Goal: Task Accomplishment & Management: Complete application form

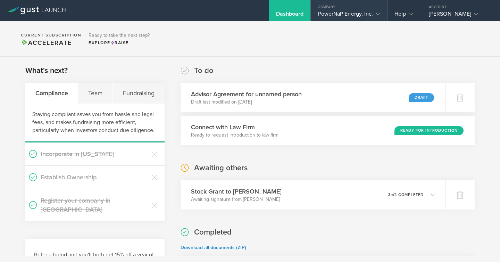
click at [357, 13] on div "PowerNaP Energy, Inc." at bounding box center [349, 15] width 62 height 10
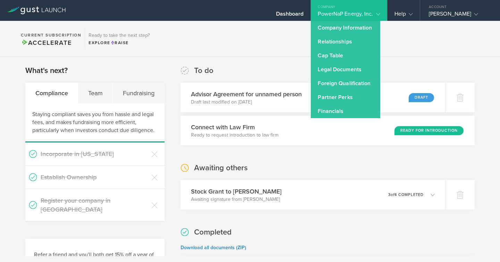
click at [412, 47] on section "Current Subscription Accelerate Ready to take the next step? Explore Raise" at bounding box center [250, 39] width 500 height 36
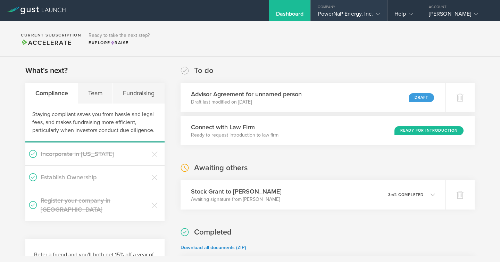
click at [363, 10] on div "PowerNaP Energy, Inc." at bounding box center [349, 15] width 62 height 10
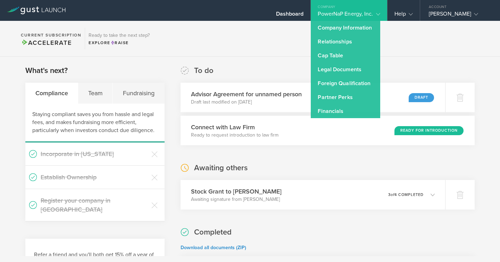
click at [430, 73] on div "To do Advisor Agreement for unnamed person Draft last modified on Sep 28, 2025 …" at bounding box center [328, 105] width 294 height 80
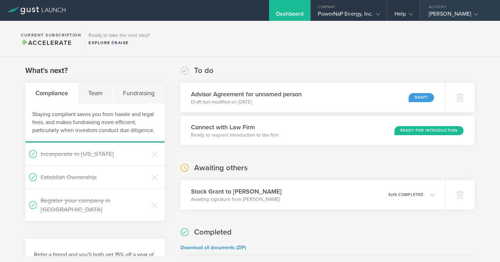
click at [443, 15] on div "[PERSON_NAME]" at bounding box center [458, 15] width 59 height 10
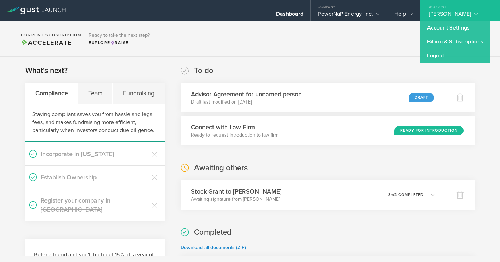
click at [443, 15] on div "[PERSON_NAME]" at bounding box center [458, 15] width 59 height 10
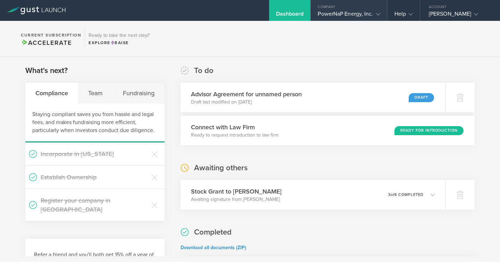
click at [350, 17] on div "PowerNaP Energy, Inc." at bounding box center [349, 15] width 62 height 10
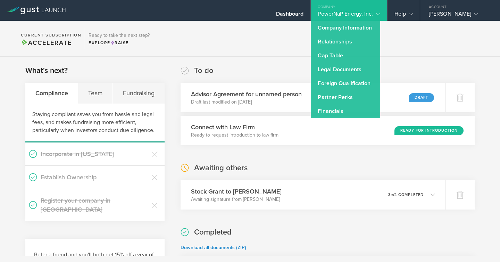
click at [350, 17] on div "PowerNaP Energy, Inc." at bounding box center [349, 15] width 62 height 10
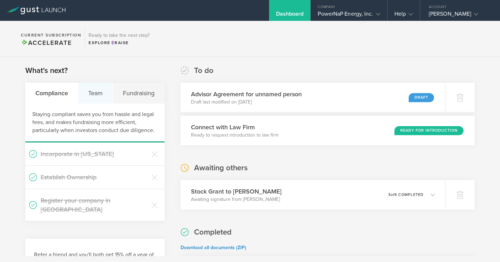
click at [96, 94] on div "Team" at bounding box center [95, 93] width 35 height 21
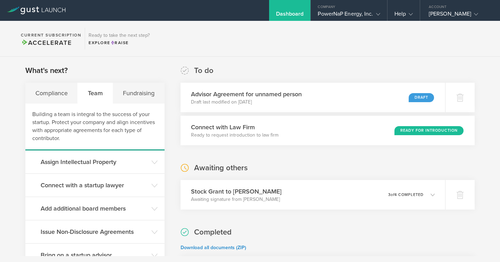
click at [144, 82] on section "What's next? Compliance Team Fundraising Building a team is integral to the suc…" at bounding box center [94, 191] width 139 height 253
click at [143, 96] on div "Fundraising" at bounding box center [138, 93] width 51 height 21
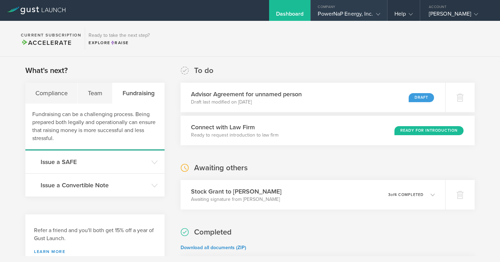
click at [368, 11] on div "PowerNaP Energy, Inc." at bounding box center [349, 15] width 62 height 10
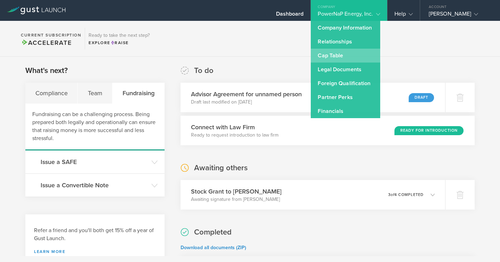
click at [344, 50] on link "Cap Table" at bounding box center [345, 56] width 69 height 14
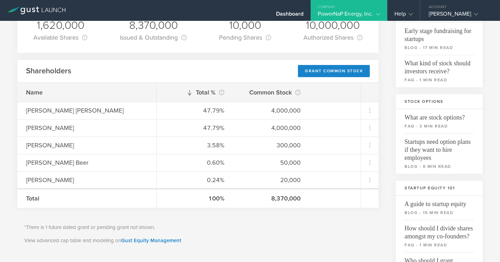
scroll to position [72, 0]
click at [333, 72] on div "Grant Common Stock" at bounding box center [334, 71] width 72 height 12
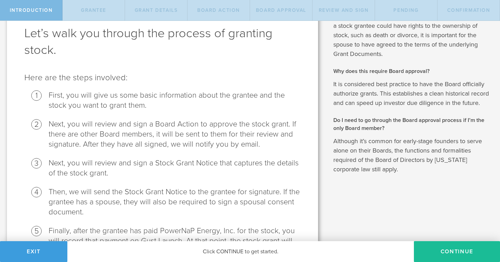
scroll to position [87, 0]
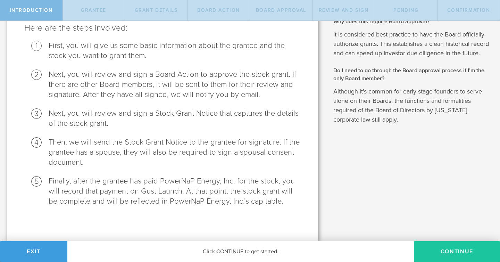
click at [441, 254] on button "Continue" at bounding box center [457, 251] width 86 height 21
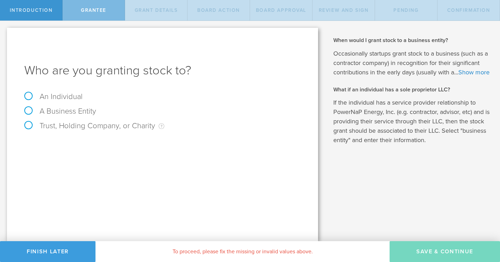
scroll to position [0, 0]
click at [69, 94] on label "An Individual" at bounding box center [53, 96] width 58 height 9
click at [5, 32] on input "An Individual" at bounding box center [2, 26] width 5 height 11
radio input "true"
click at [90, 148] on input "text" at bounding box center [188, 145] width 224 height 10
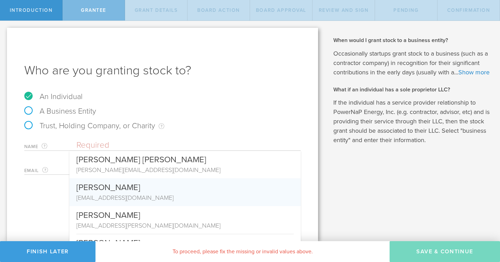
click at [101, 194] on div "ezekial@powernap.energy" at bounding box center [184, 197] width 217 height 9
type input "Ezekial Carnes-Mason"
type input "ezekial@powernap.energy"
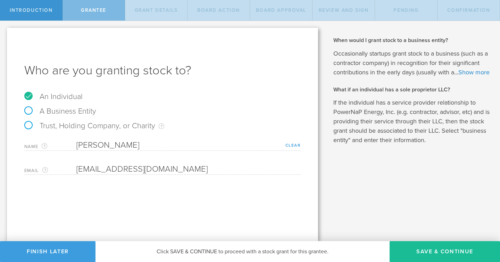
click at [292, 144] on link "Clear" at bounding box center [294, 145] width 16 height 5
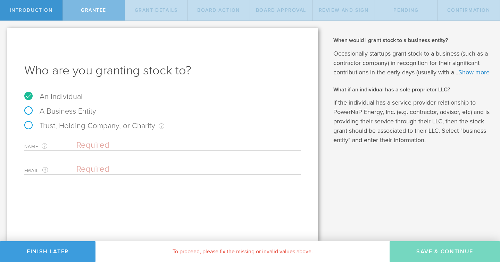
click at [116, 146] on input "text" at bounding box center [188, 145] width 224 height 10
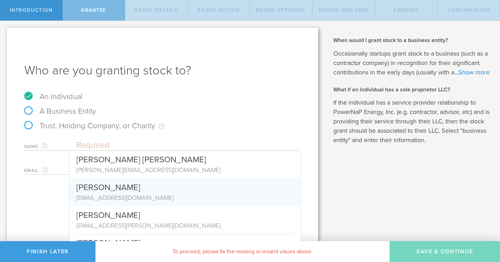
click at [132, 193] on div "[EMAIL_ADDRESS][DOMAIN_NAME]" at bounding box center [184, 197] width 217 height 9
type input "[PERSON_NAME]"
type input "[EMAIL_ADDRESS][DOMAIN_NAME]"
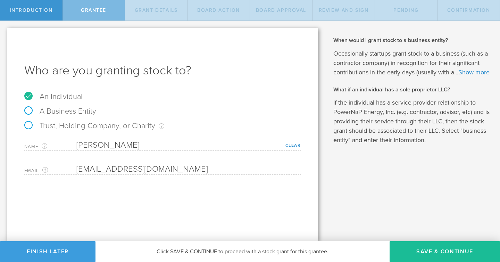
click at [189, 208] on div "Who are you granting stock to? An Individual A Business Entity Trust, Holding C…" at bounding box center [162, 134] width 311 height 213
click at [421, 251] on button "Save & Continue" at bounding box center [445, 251] width 110 height 21
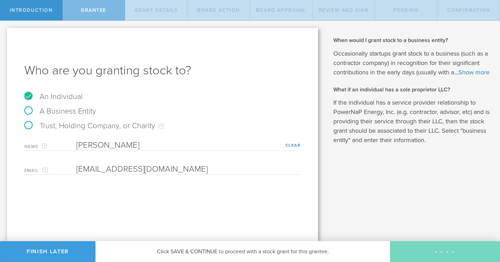
type input "48"
type input "12"
select select "none"
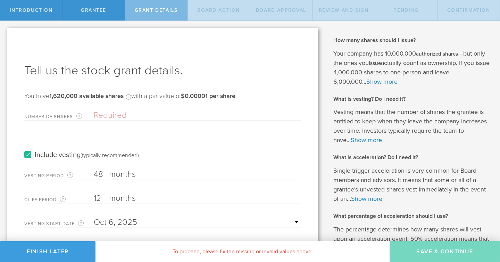
scroll to position [44, 0]
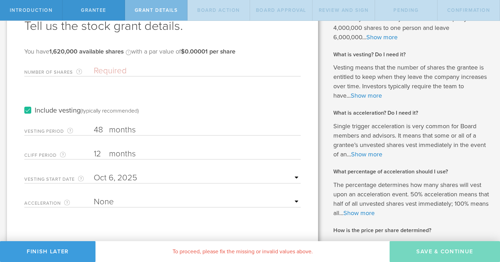
click at [113, 69] on input "Number of Shares The total amount of stock the company is granting to this reci…" at bounding box center [197, 71] width 207 height 10
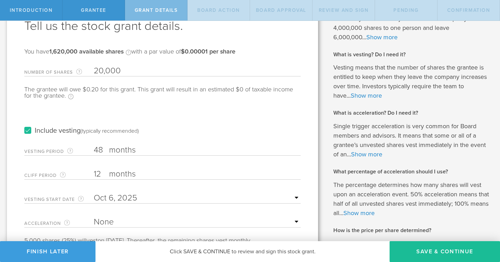
type input "20,000"
click at [141, 118] on div "Include vesting (typically recommended)" at bounding box center [162, 123] width 276 height 35
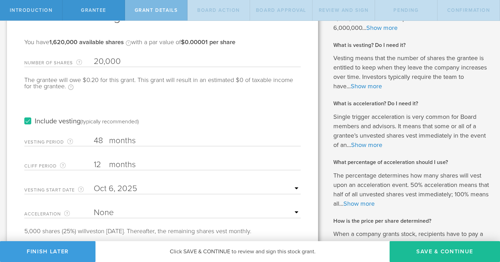
scroll to position [0, 0]
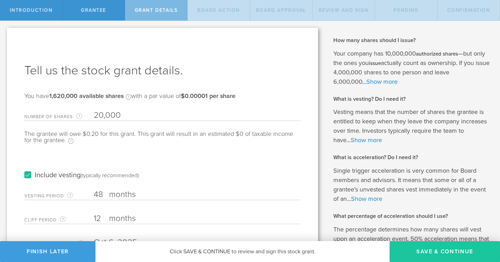
click at [444, 251] on button "Save & Continue" at bounding box center [445, 251] width 110 height 21
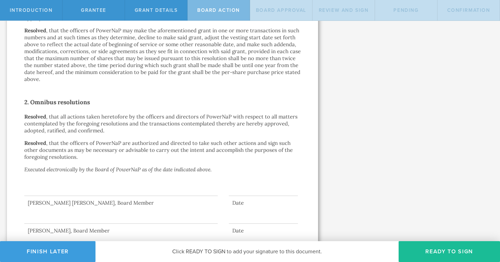
scroll to position [456, 0]
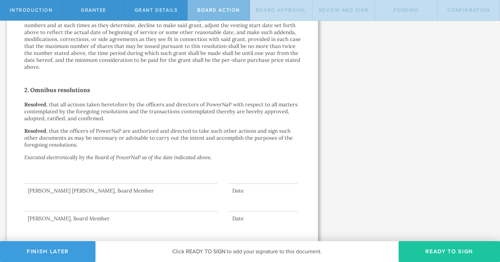
click at [447, 249] on button "Ready to Sign" at bounding box center [449, 251] width 101 height 21
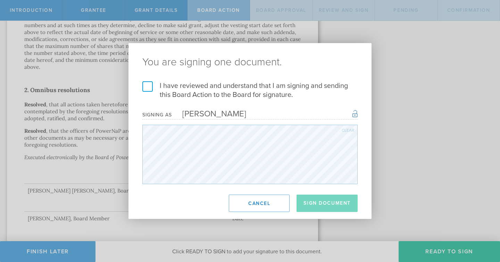
click at [280, 91] on label "I have reviewed and understand that I am signing and sending this Board Action …" at bounding box center [249, 90] width 215 height 18
click at [0, 0] on input "I have reviewed and understand that I am signing and sending this Board Action …" at bounding box center [0, 0] width 0 height 0
click at [329, 204] on button "Sign Document" at bounding box center [327, 203] width 61 height 17
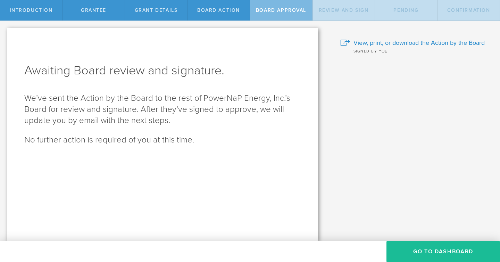
scroll to position [0, 0]
click at [416, 252] on button "Go To Dashboard" at bounding box center [444, 251] width 114 height 21
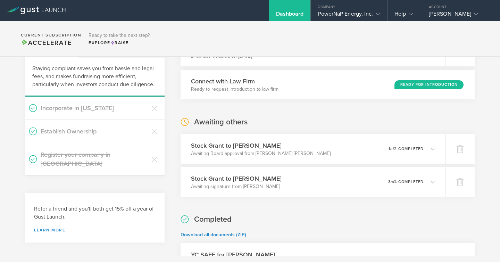
scroll to position [47, 0]
click at [411, 155] on div "Stock Grant to Ezekial Carnes-Mason Awaiting Board approval from Benjamin Lee R…" at bounding box center [312, 148] width 270 height 30
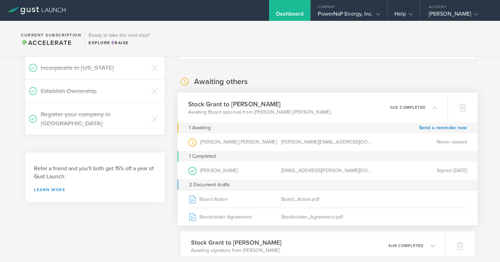
scroll to position [87, 0]
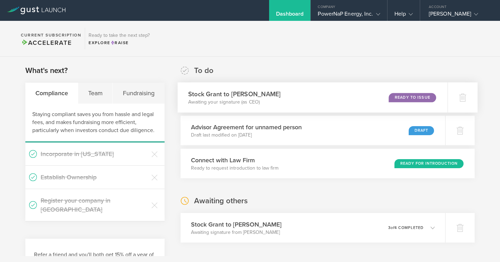
click at [416, 98] on div "Ready to Issue" at bounding box center [412, 97] width 47 height 9
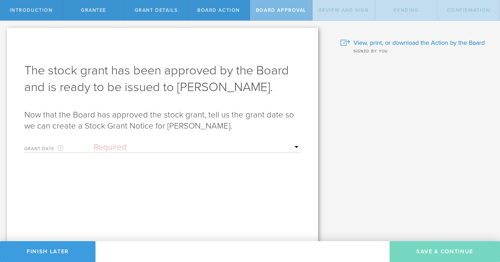
click at [182, 152] on select "Required Upon [PERSON_NAME]'s signature A specific date" at bounding box center [197, 147] width 207 height 10
select select "uponGranteeSignature"
click at [94, 142] on select "Required Upon [PERSON_NAME]'s signature A specific date" at bounding box center [197, 147] width 207 height 10
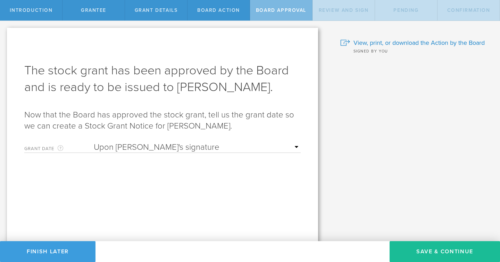
scroll to position [17, 0]
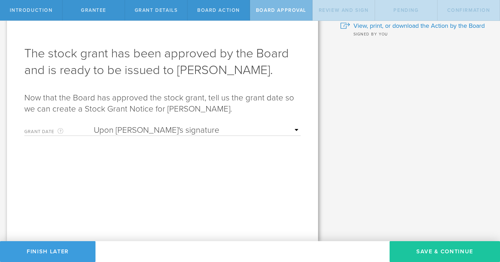
click at [399, 248] on button "Save & Continue" at bounding box center [445, 251] width 110 height 21
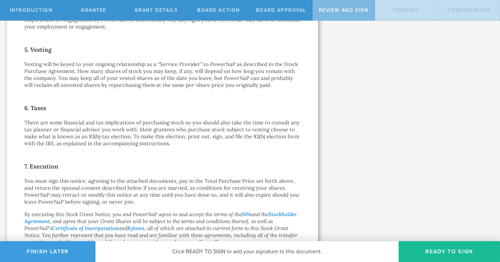
scroll to position [499, 0]
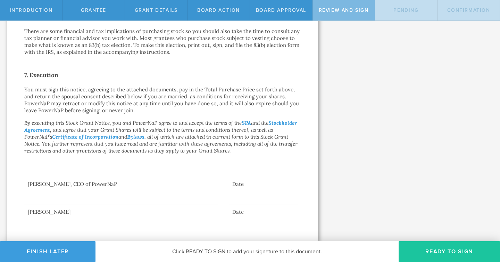
click at [438, 252] on button "Ready to Sign" at bounding box center [449, 251] width 101 height 21
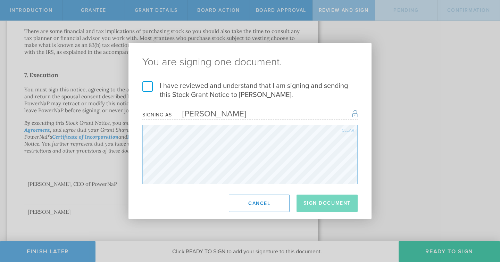
click at [237, 88] on label "I have reviewed and understand that I am signing and sending this Stock Grant N…" at bounding box center [249, 90] width 215 height 18
click at [0, 0] on input "I have reviewed and understand that I am signing and sending this Stock Grant N…" at bounding box center [0, 0] width 0 height 0
click at [319, 202] on button "Sign Document" at bounding box center [327, 203] width 61 height 17
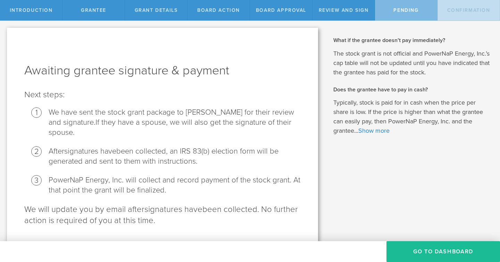
scroll to position [18, 0]
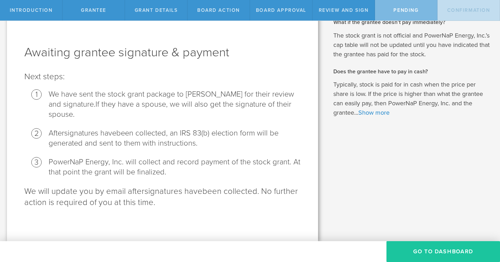
click at [420, 252] on button "Go To Dashboard" at bounding box center [444, 251] width 114 height 21
